Goal: Information Seeking & Learning: Find specific fact

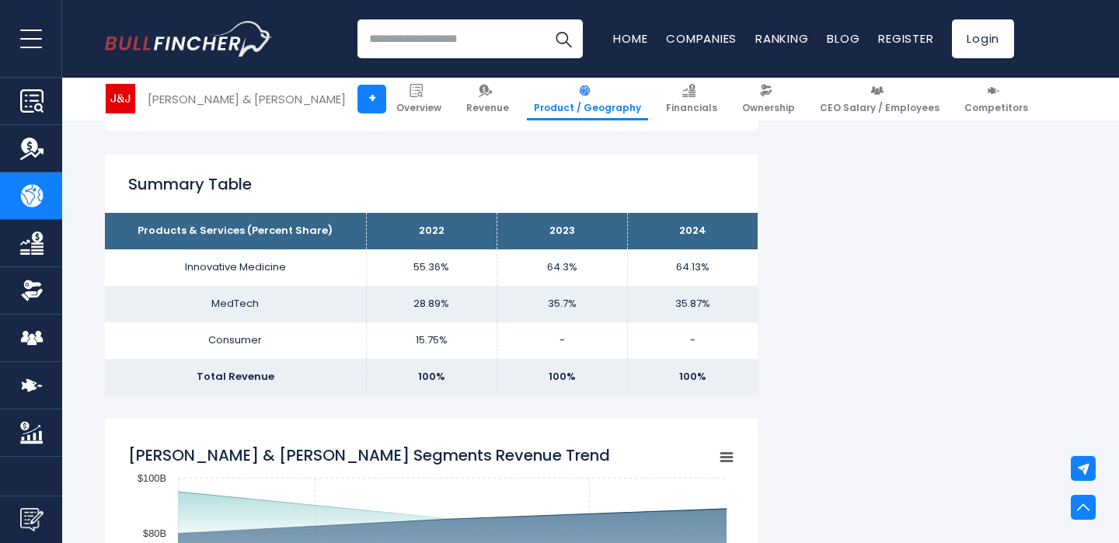
scroll to position [940, 0]
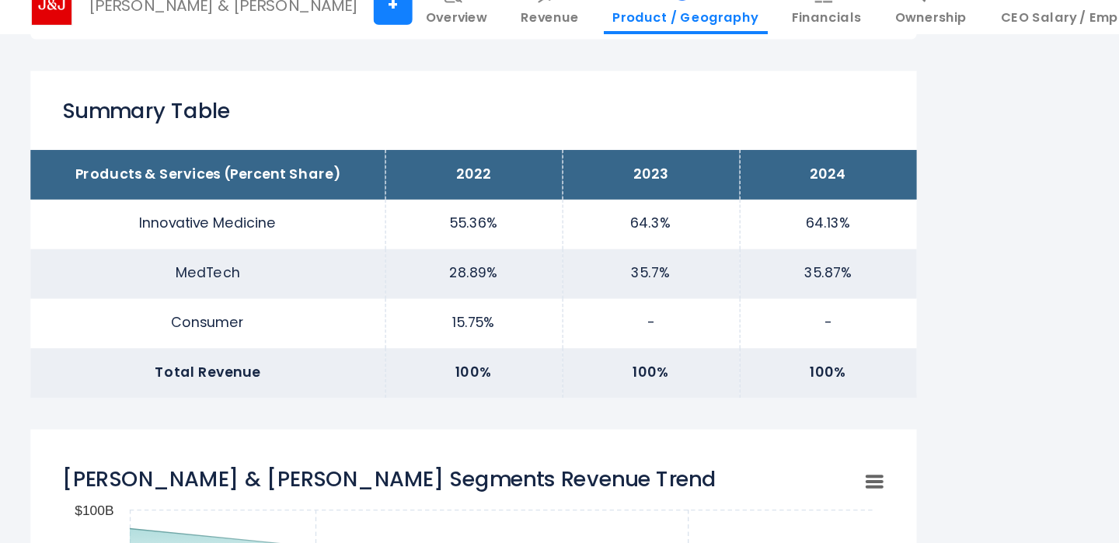
click at [281, 269] on td "Innovative Medicine" at bounding box center [235, 260] width 261 height 37
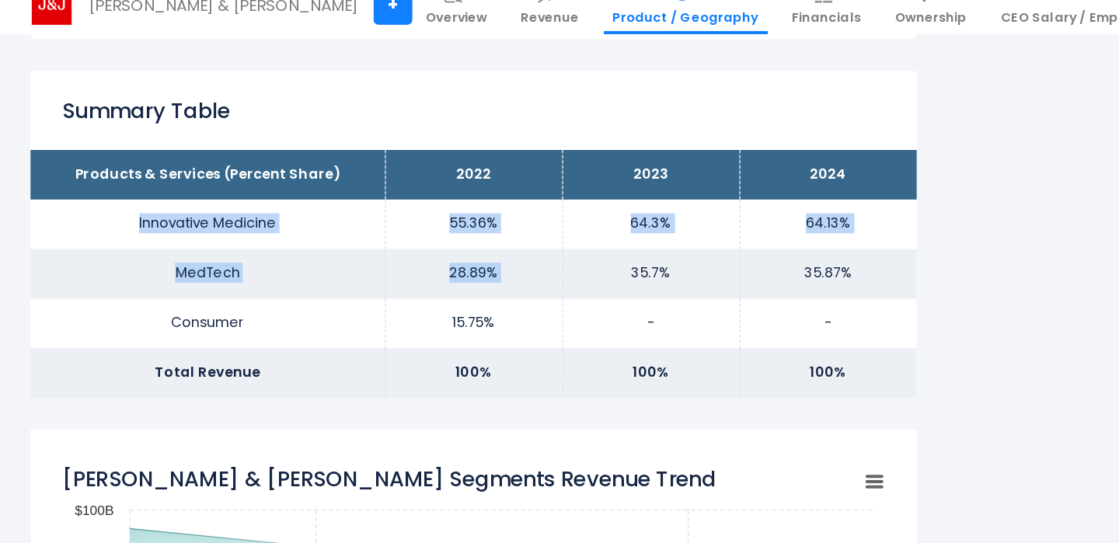
drag, startPoint x: 281, startPoint y: 269, endPoint x: 405, endPoint y: 287, distance: 124.9
click at [405, 288] on tbody "Products & Services (Percent Share) 2022 2023 2024 Innovative Medicine 55.36% 6…" at bounding box center [431, 297] width 653 height 182
click at [405, 287] on td "28.89%" at bounding box center [431, 297] width 131 height 37
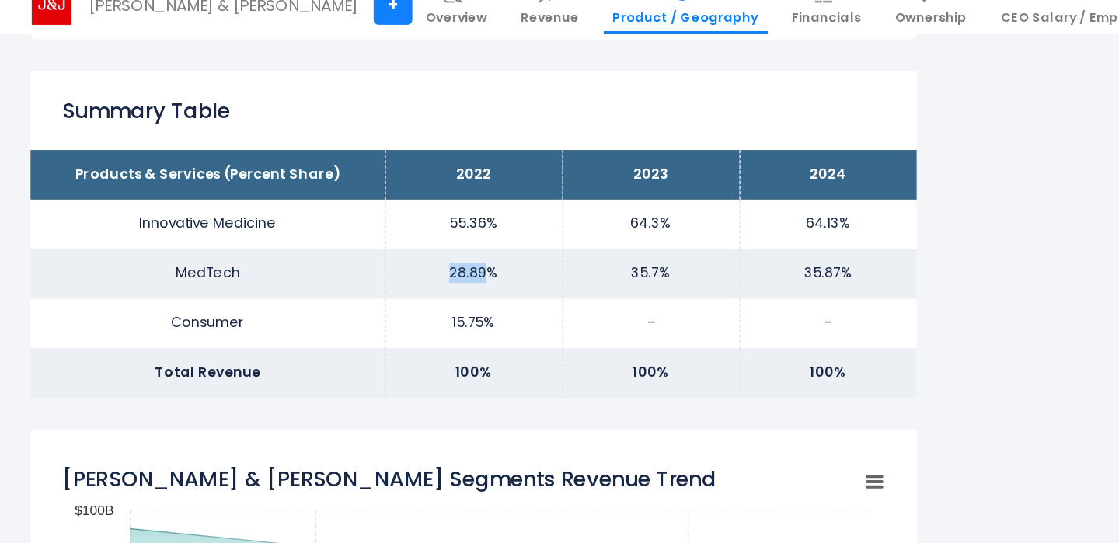
click at [405, 287] on td "28.89%" at bounding box center [431, 297] width 131 height 37
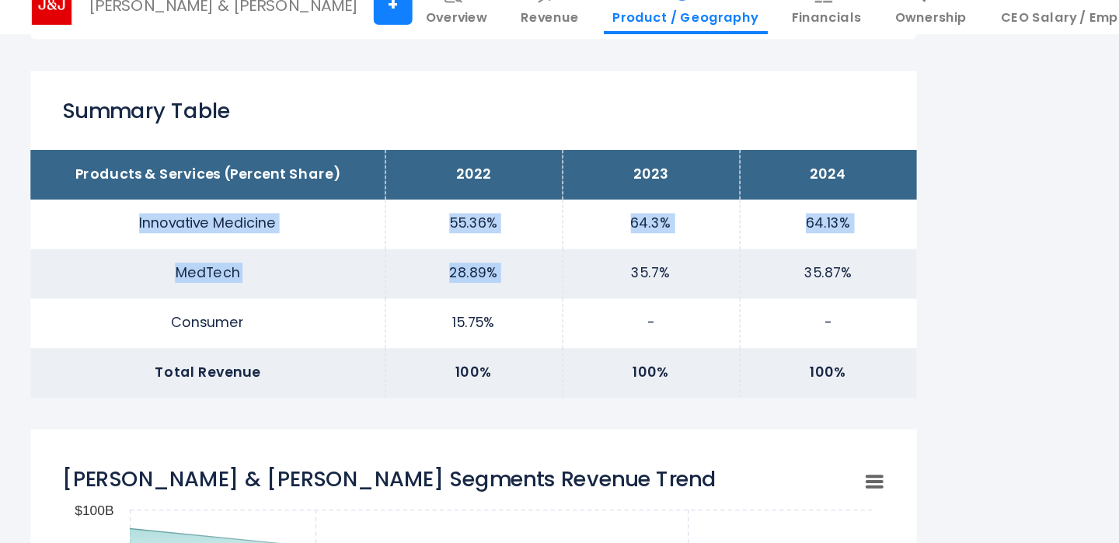
drag, startPoint x: 405, startPoint y: 287, endPoint x: 332, endPoint y: 267, distance: 75.8
click at [332, 267] on tbody "Products & Services (Percent Share) 2022 2023 2024 Innovative Medicine 55.36% 6…" at bounding box center [431, 297] width 653 height 182
click at [332, 267] on td "Innovative Medicine" at bounding box center [235, 260] width 261 height 37
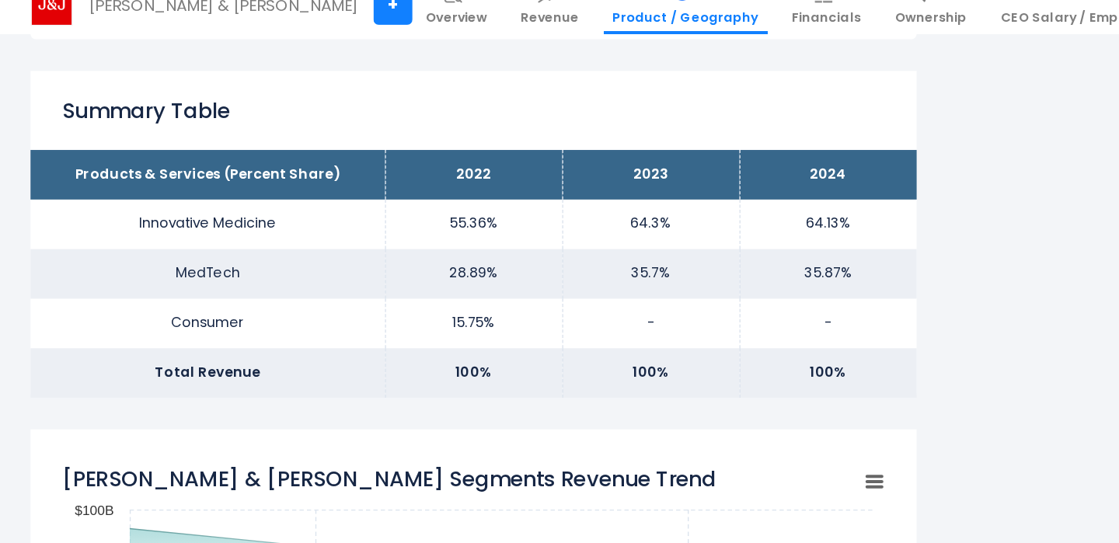
click at [336, 267] on td "Innovative Medicine" at bounding box center [235, 260] width 261 height 37
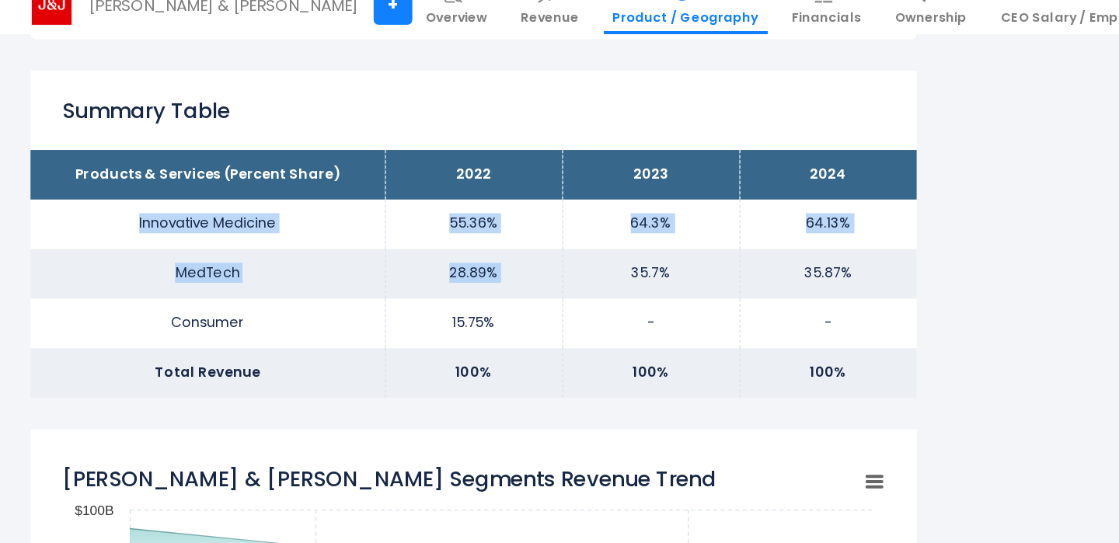
drag, startPoint x: 336, startPoint y: 267, endPoint x: 475, endPoint y: 305, distance: 144.2
click at [476, 305] on tbody "Products & Services (Percent Share) 2022 2023 2024 Innovative Medicine 55.36% 6…" at bounding box center [431, 297] width 653 height 182
click at [475, 305] on td "28.89%" at bounding box center [431, 297] width 131 height 37
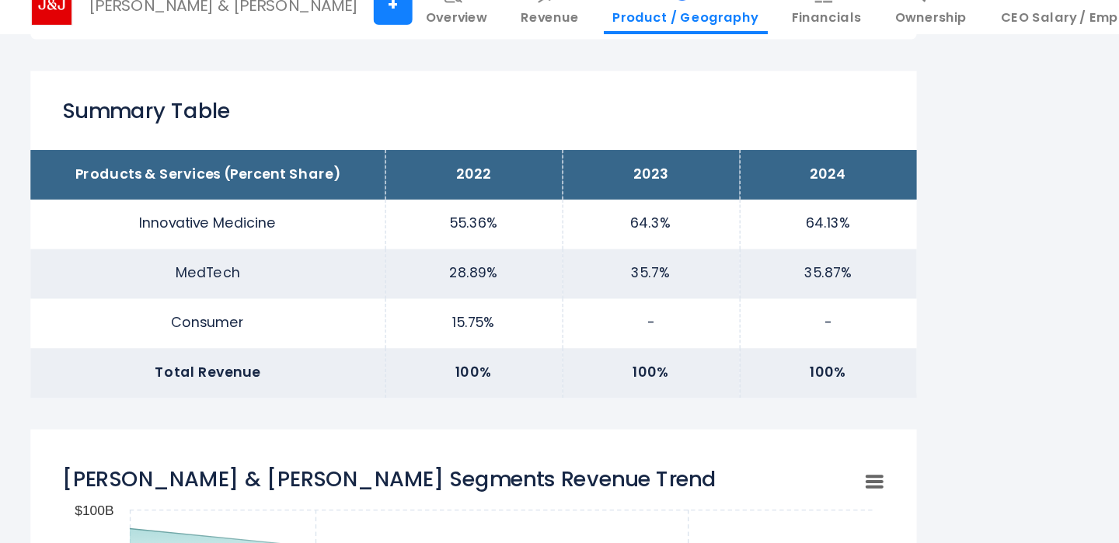
click at [475, 305] on td "28.89%" at bounding box center [431, 297] width 131 height 37
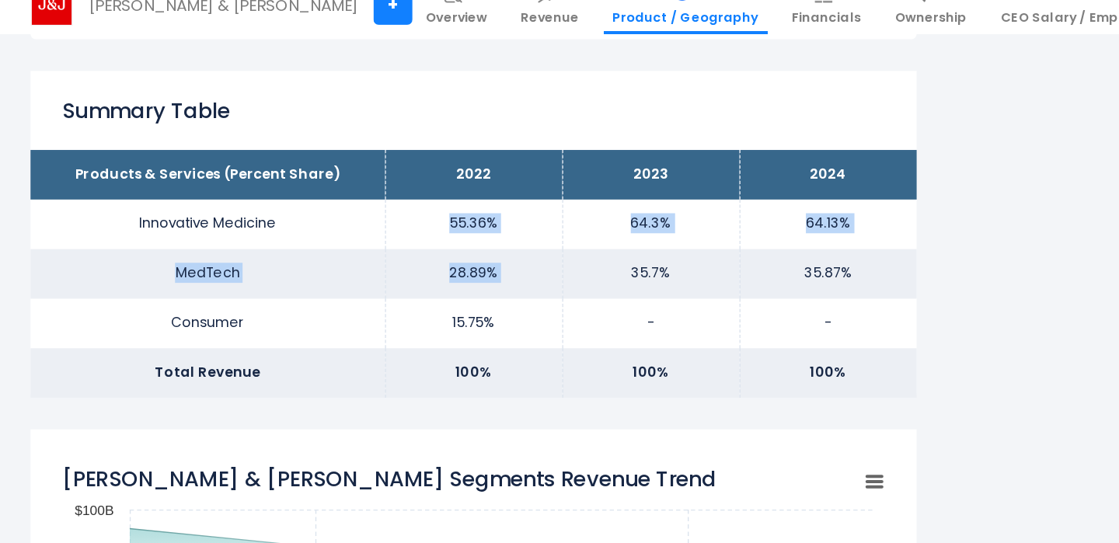
drag, startPoint x: 475, startPoint y: 305, endPoint x: 385, endPoint y: 253, distance: 103.0
click at [386, 253] on tbody "Products & Services (Percent Share) 2022 2023 2024 Innovative Medicine 55.36% 6…" at bounding box center [431, 297] width 653 height 182
click at [385, 253] on td "55.36%" at bounding box center [431, 260] width 131 height 37
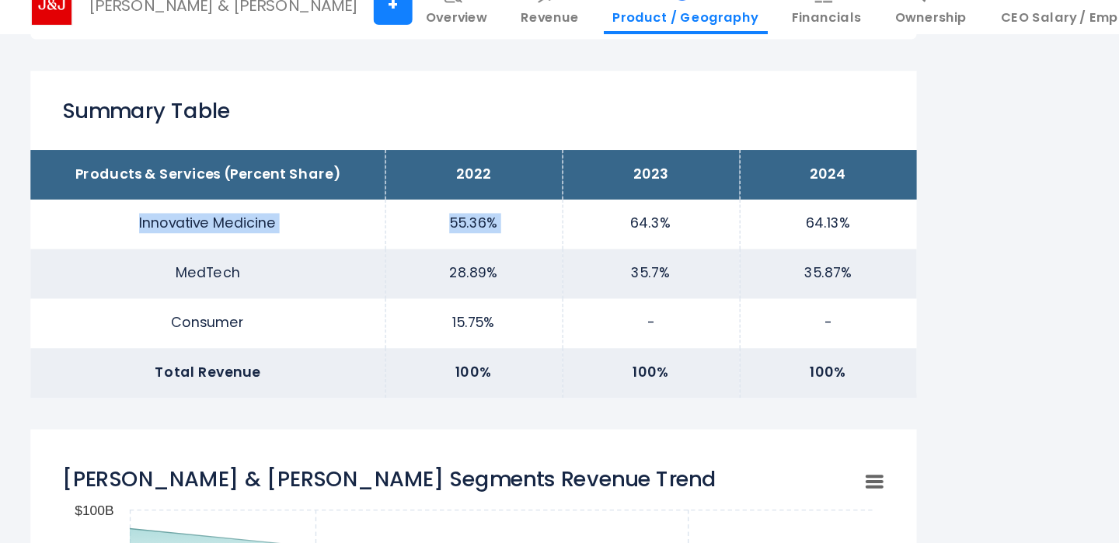
drag, startPoint x: 385, startPoint y: 253, endPoint x: 344, endPoint y: 253, distance: 41.2
click at [344, 253] on tr "Innovative Medicine 55.36% 64.3% 64.13%" at bounding box center [431, 260] width 653 height 37
click at [344, 253] on td "Innovative Medicine" at bounding box center [235, 260] width 261 height 37
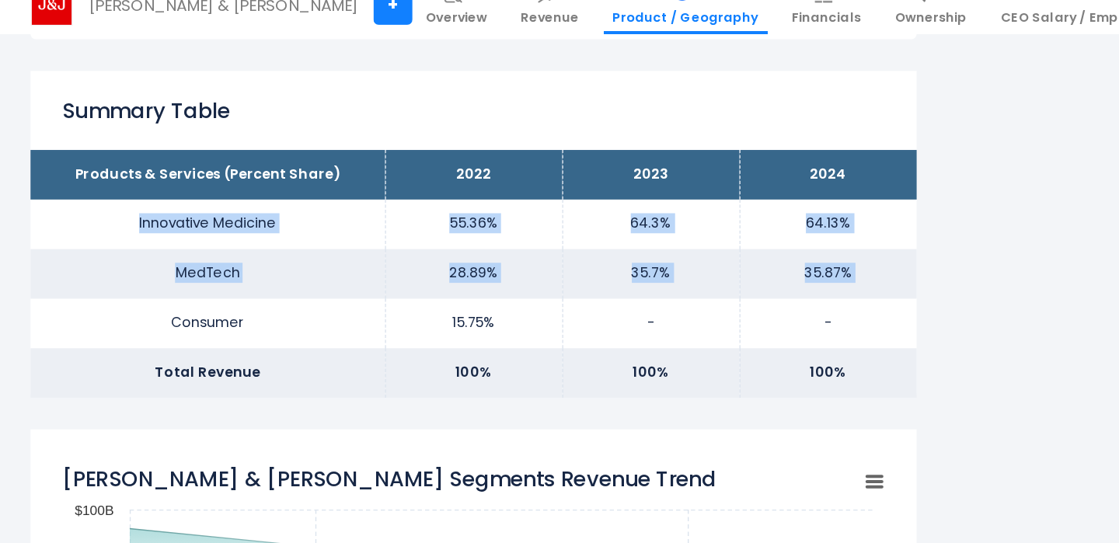
drag, startPoint x: 344, startPoint y: 253, endPoint x: 667, endPoint y: 302, distance: 326.2
click at [667, 302] on tbody "Products & Services (Percent Share) 2022 2023 2024 Innovative Medicine 55.36% 6…" at bounding box center [431, 297] width 653 height 182
click at [667, 302] on td "35.87%" at bounding box center [692, 297] width 131 height 37
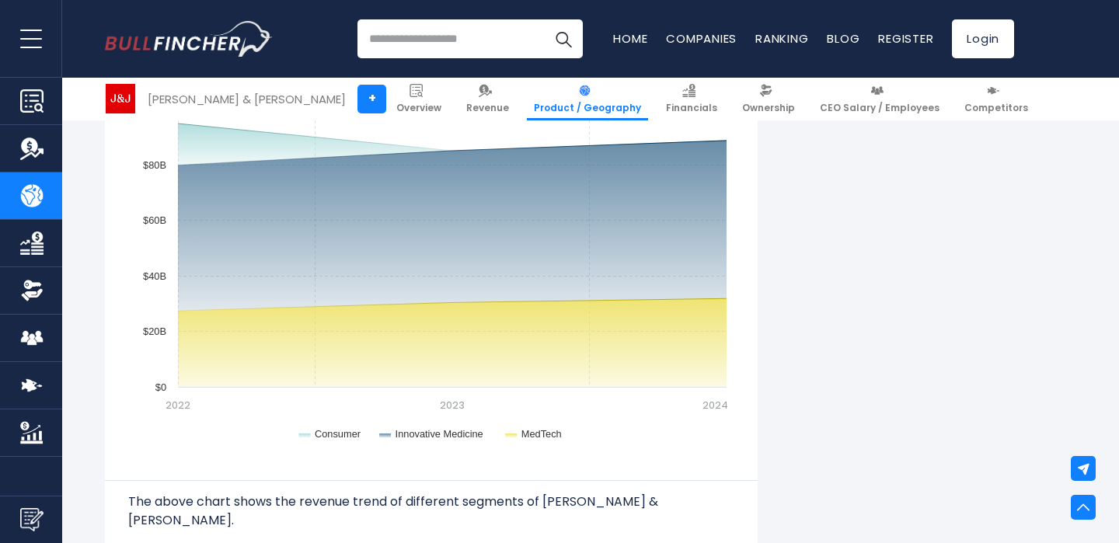
scroll to position [1311, 0]
